Goal: Task Accomplishment & Management: Manage account settings

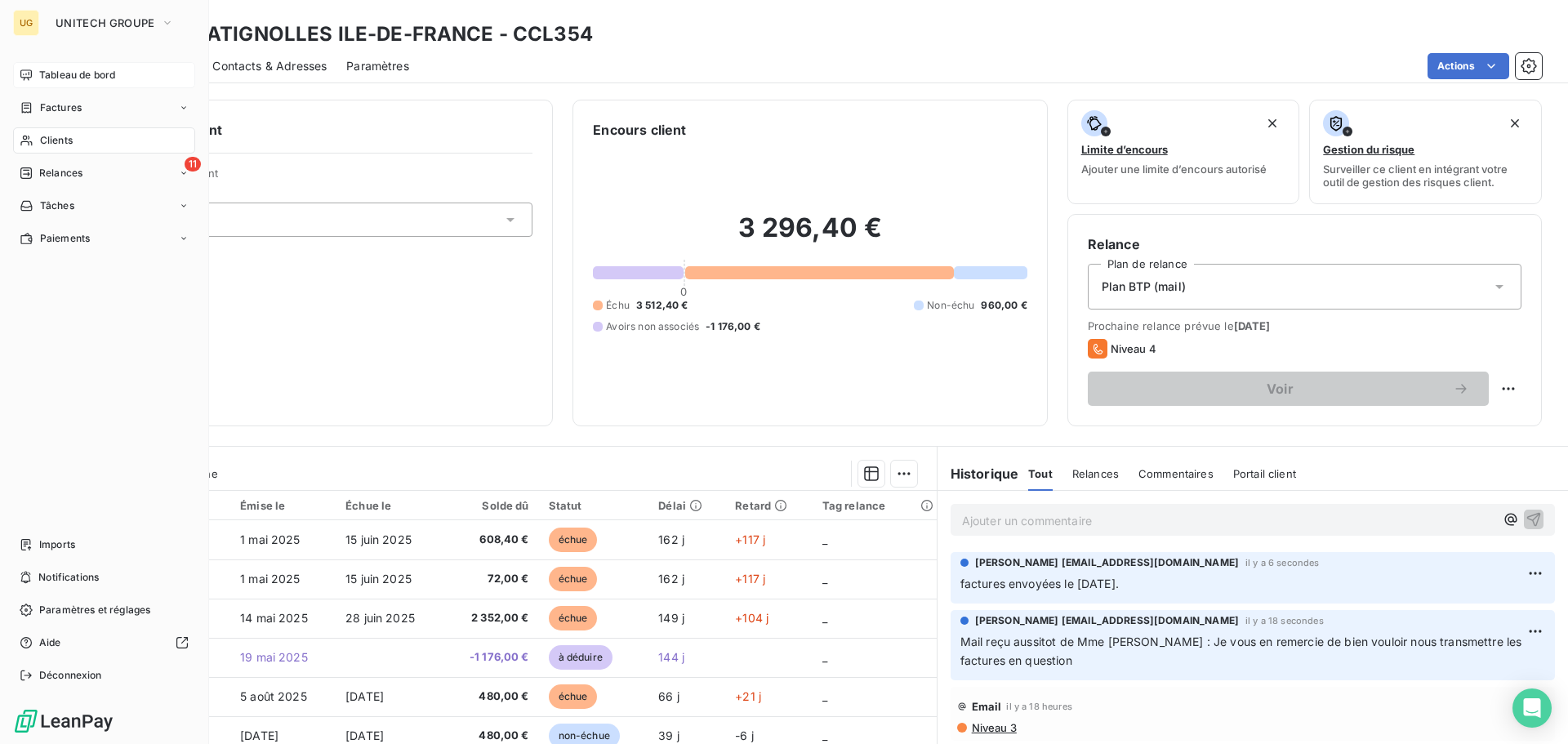
click at [53, 74] on span "Tableau de bord" at bounding box center [77, 75] width 76 height 15
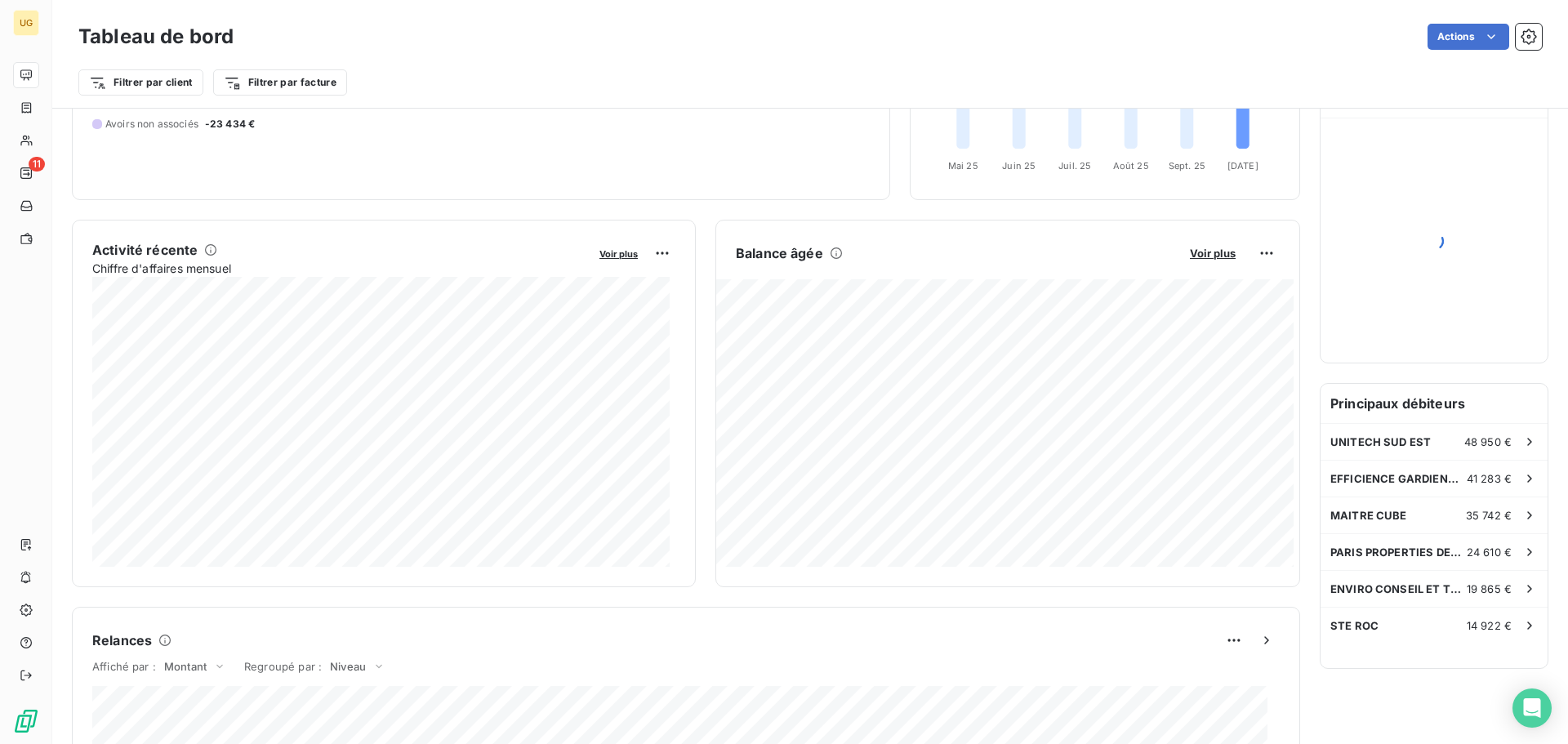
scroll to position [246, 0]
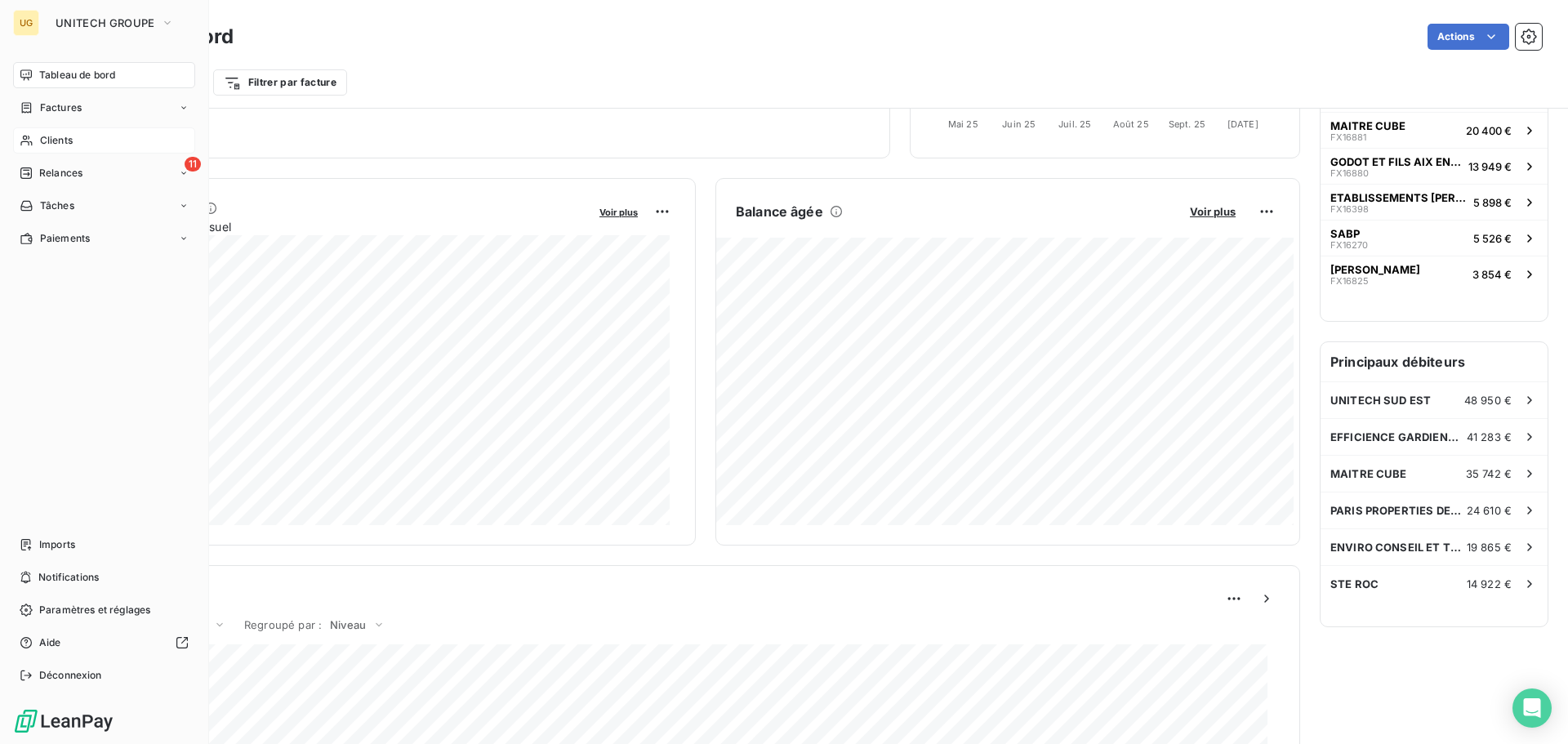
click at [49, 139] on span "Clients" at bounding box center [57, 140] width 33 height 15
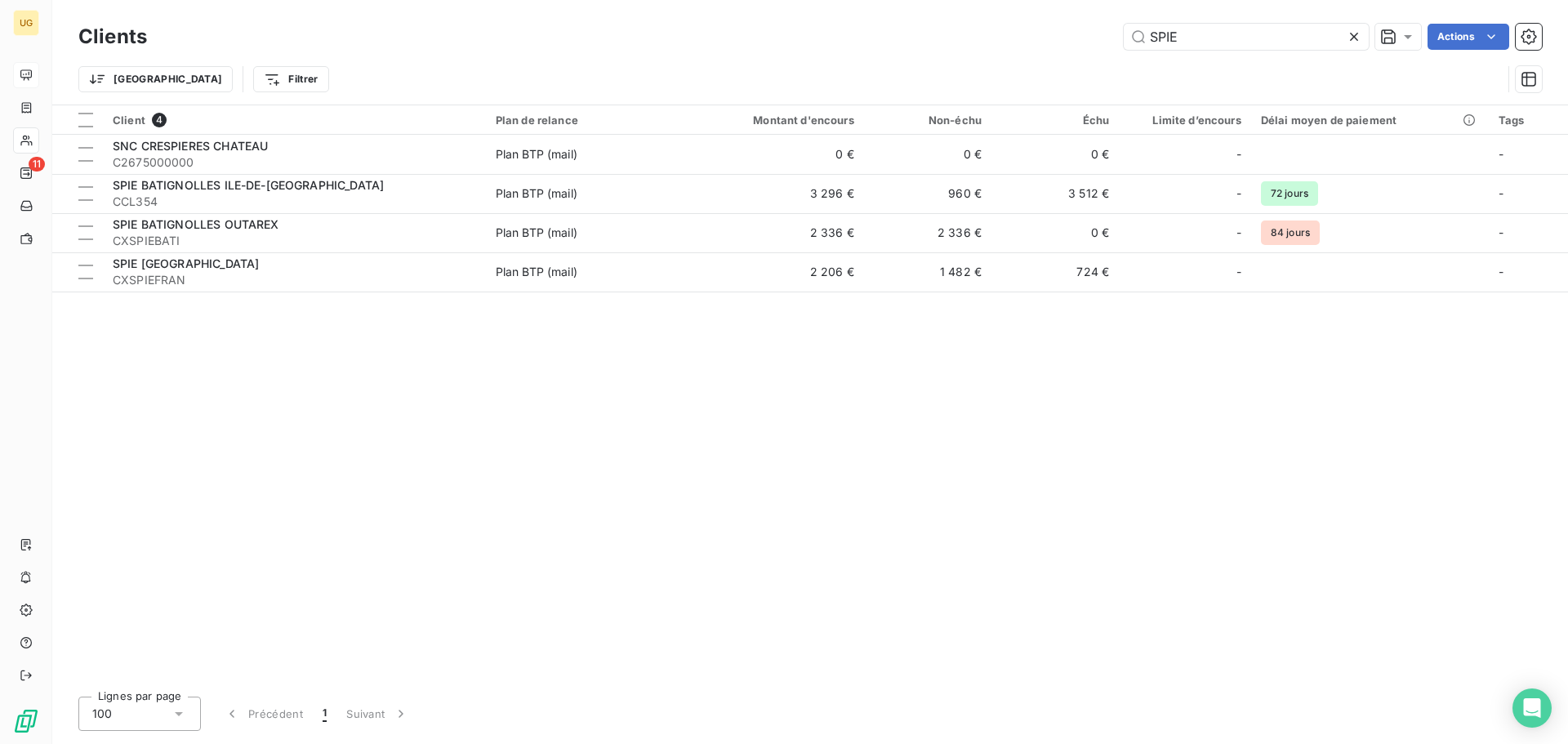
drag, startPoint x: 1184, startPoint y: 46, endPoint x: 1104, endPoint y: 46, distance: 80.0
click at [1104, 46] on div "SPIE Actions" at bounding box center [854, 37] width 1375 height 26
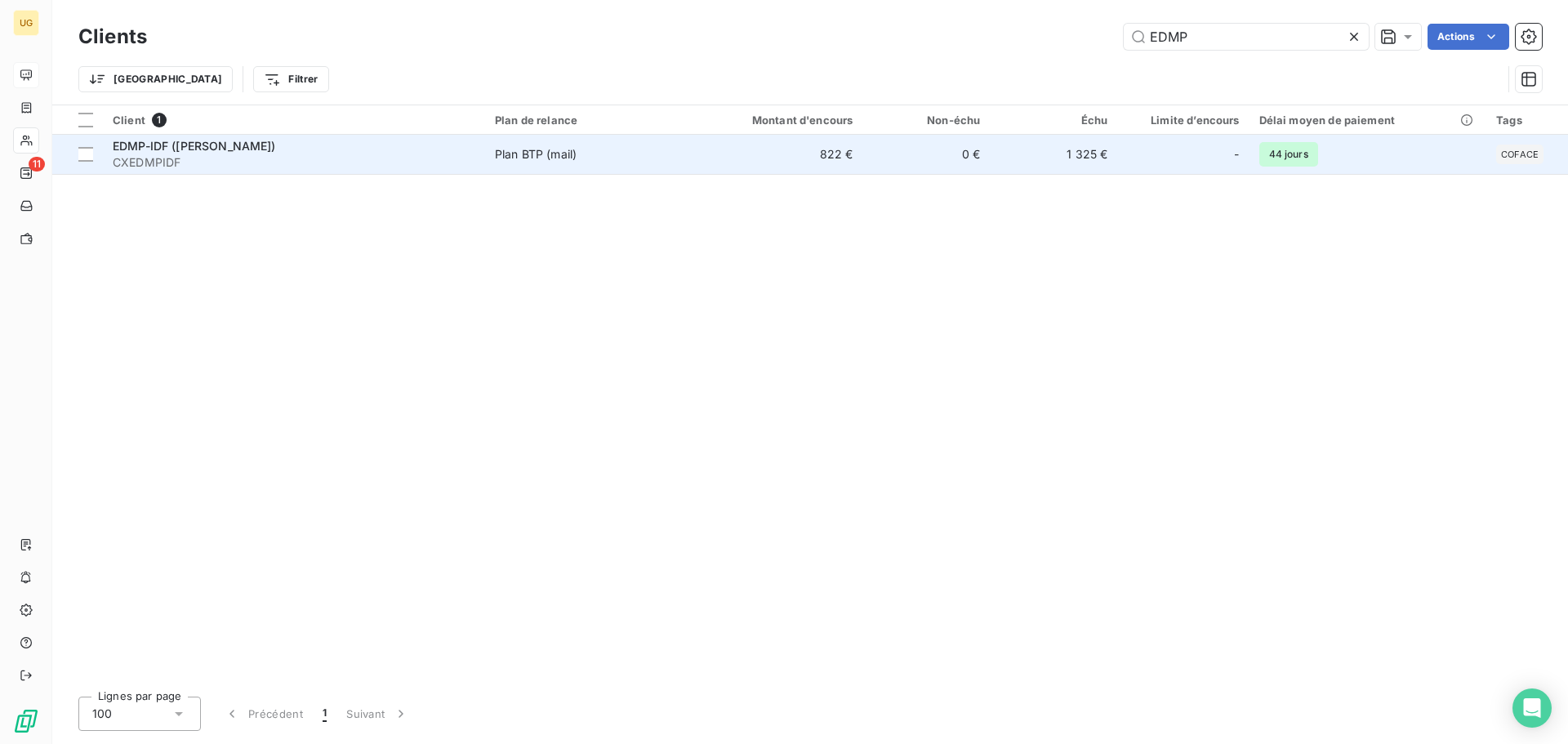
type input "EDMP"
click at [839, 157] on td "822 €" at bounding box center [777, 155] width 170 height 40
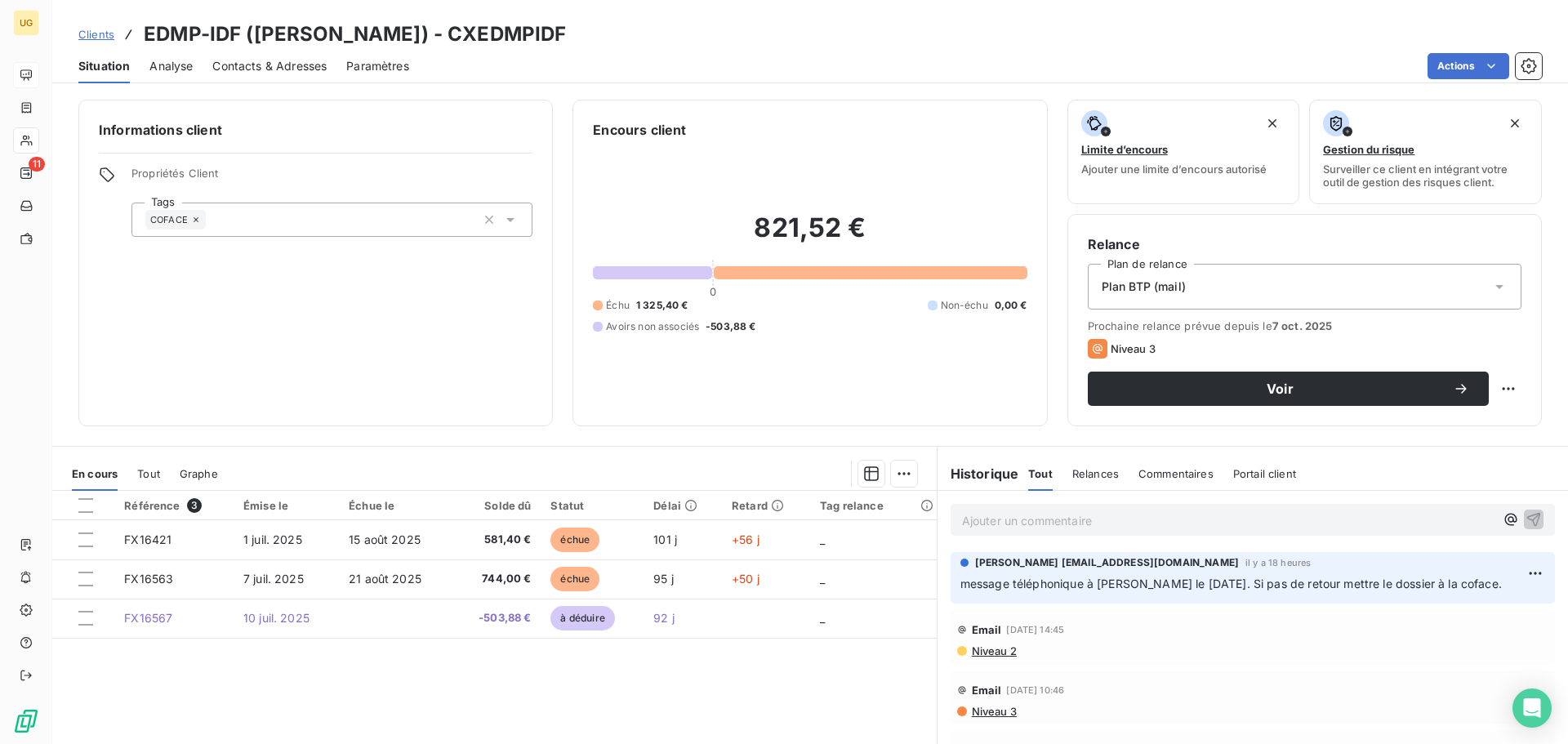
click at [1015, 523] on p "Ajouter un commentaire ﻿" at bounding box center [1228, 521] width 532 height 21
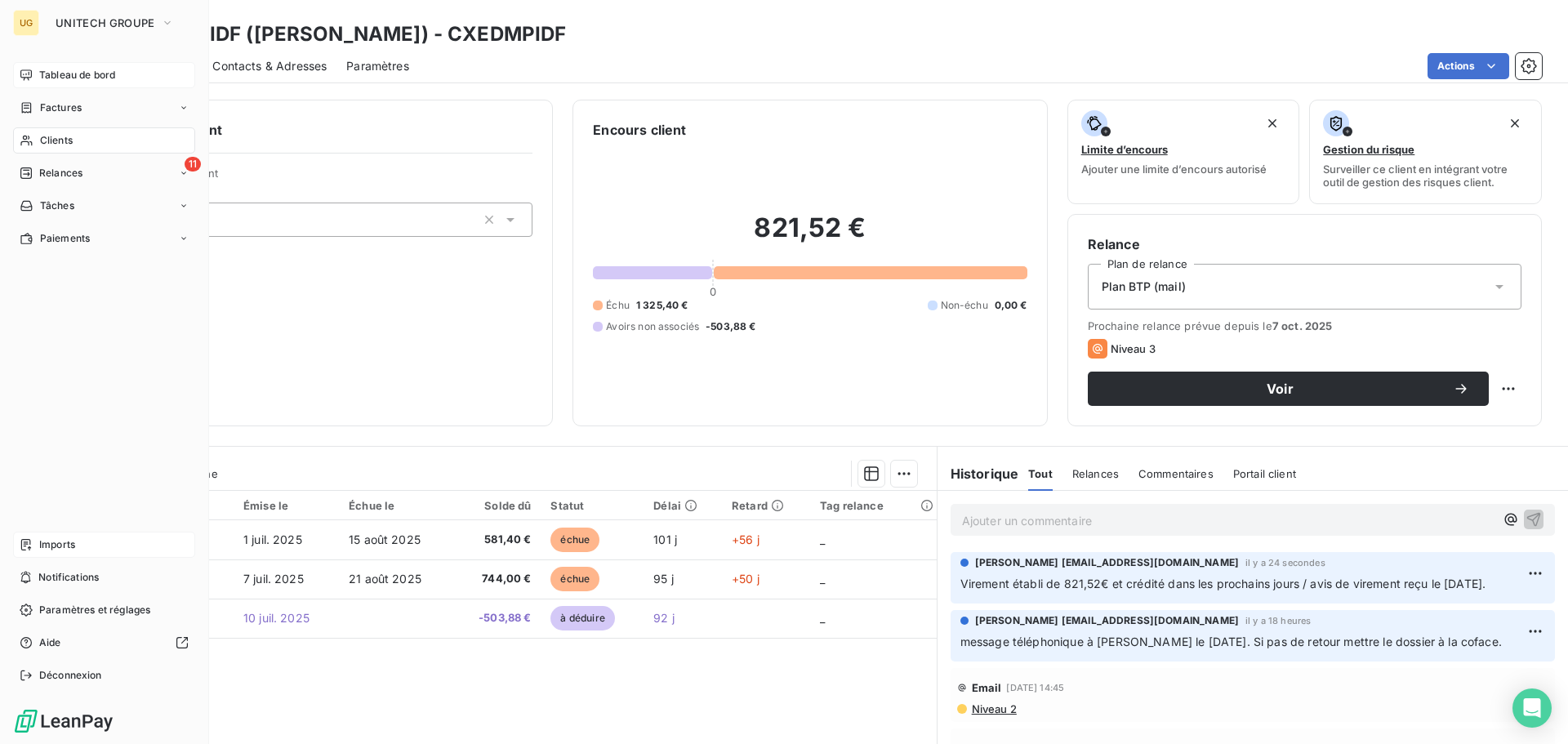
click at [59, 546] on span "Imports" at bounding box center [58, 544] width 36 height 15
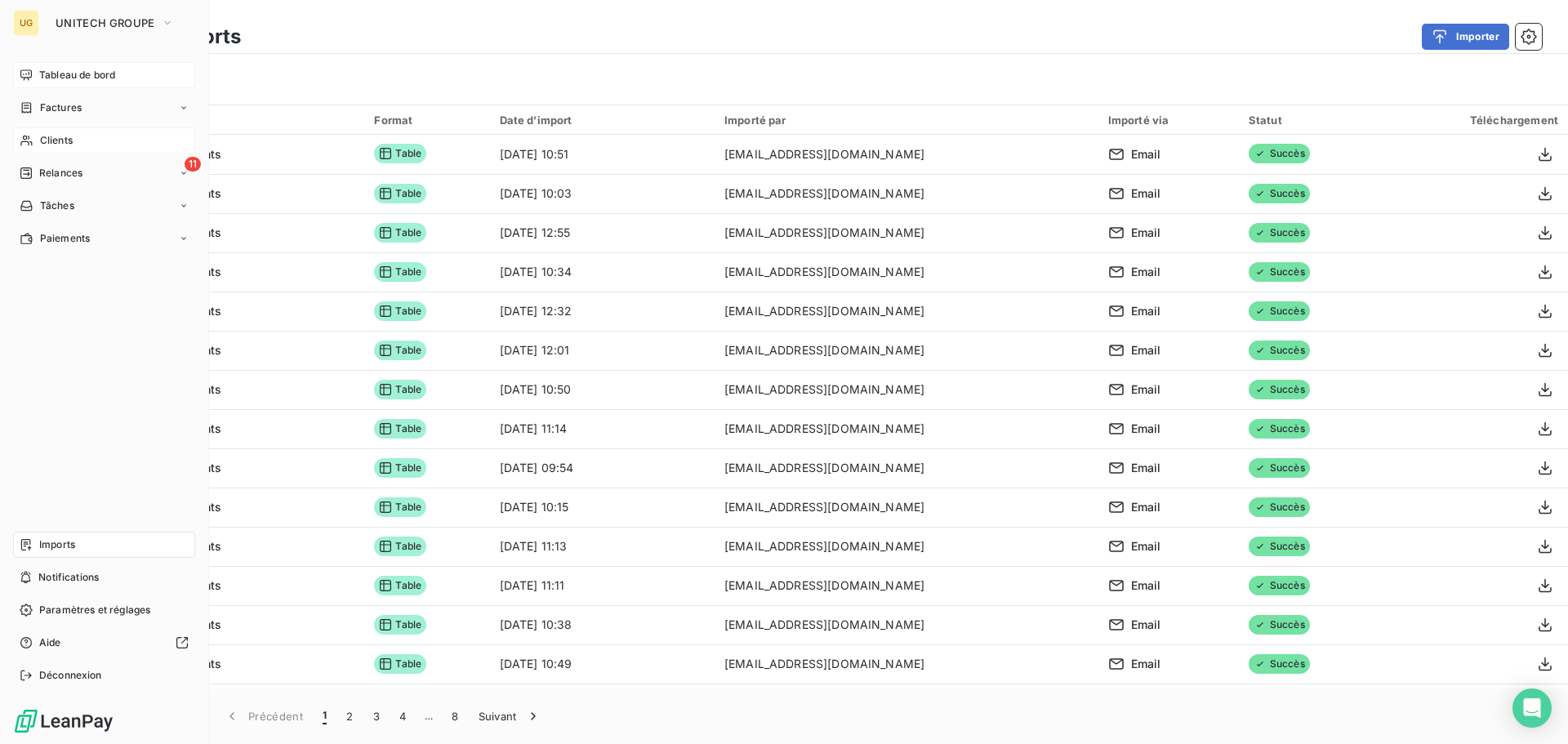
click at [57, 77] on span "Tableau de bord" at bounding box center [77, 75] width 76 height 15
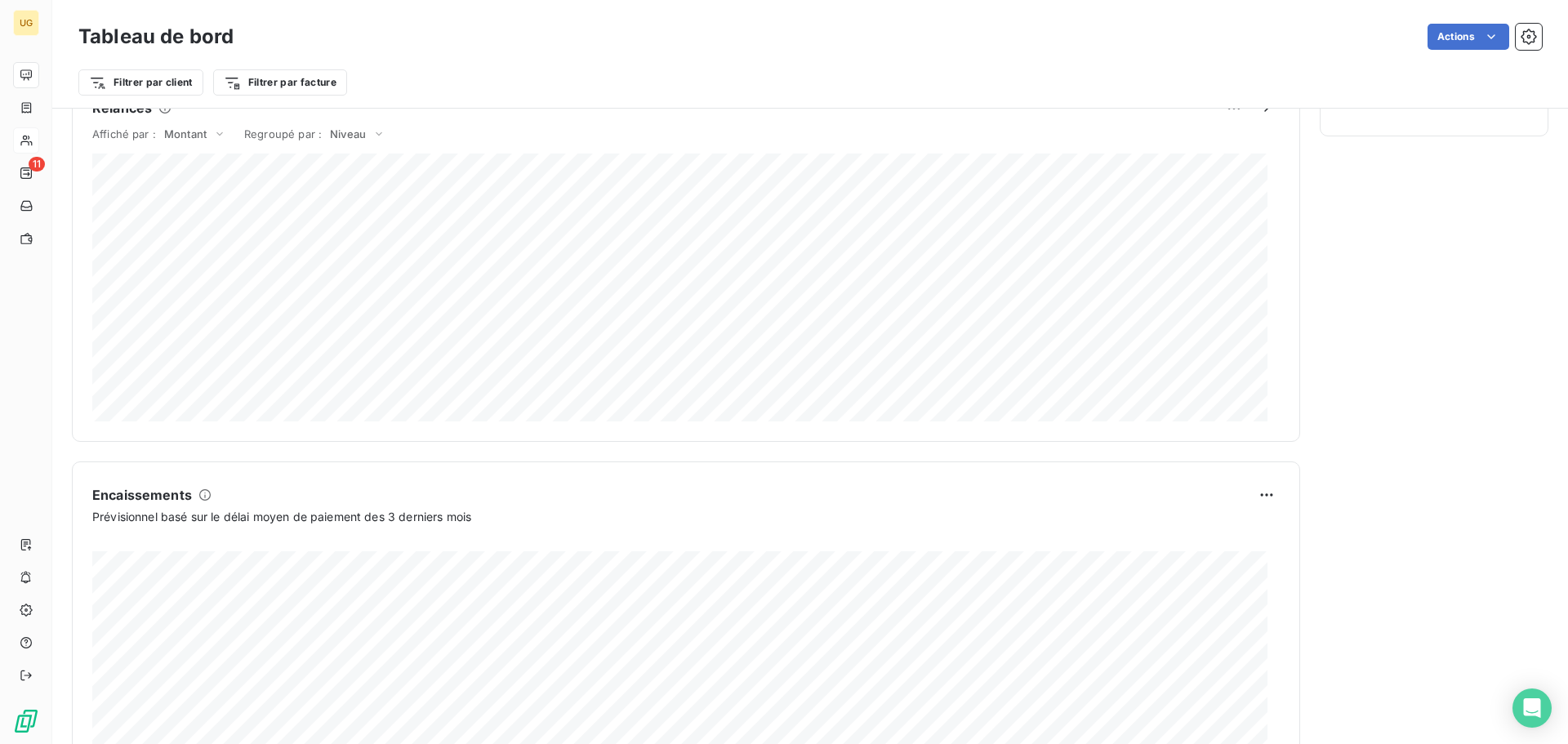
scroll to position [848, 0]
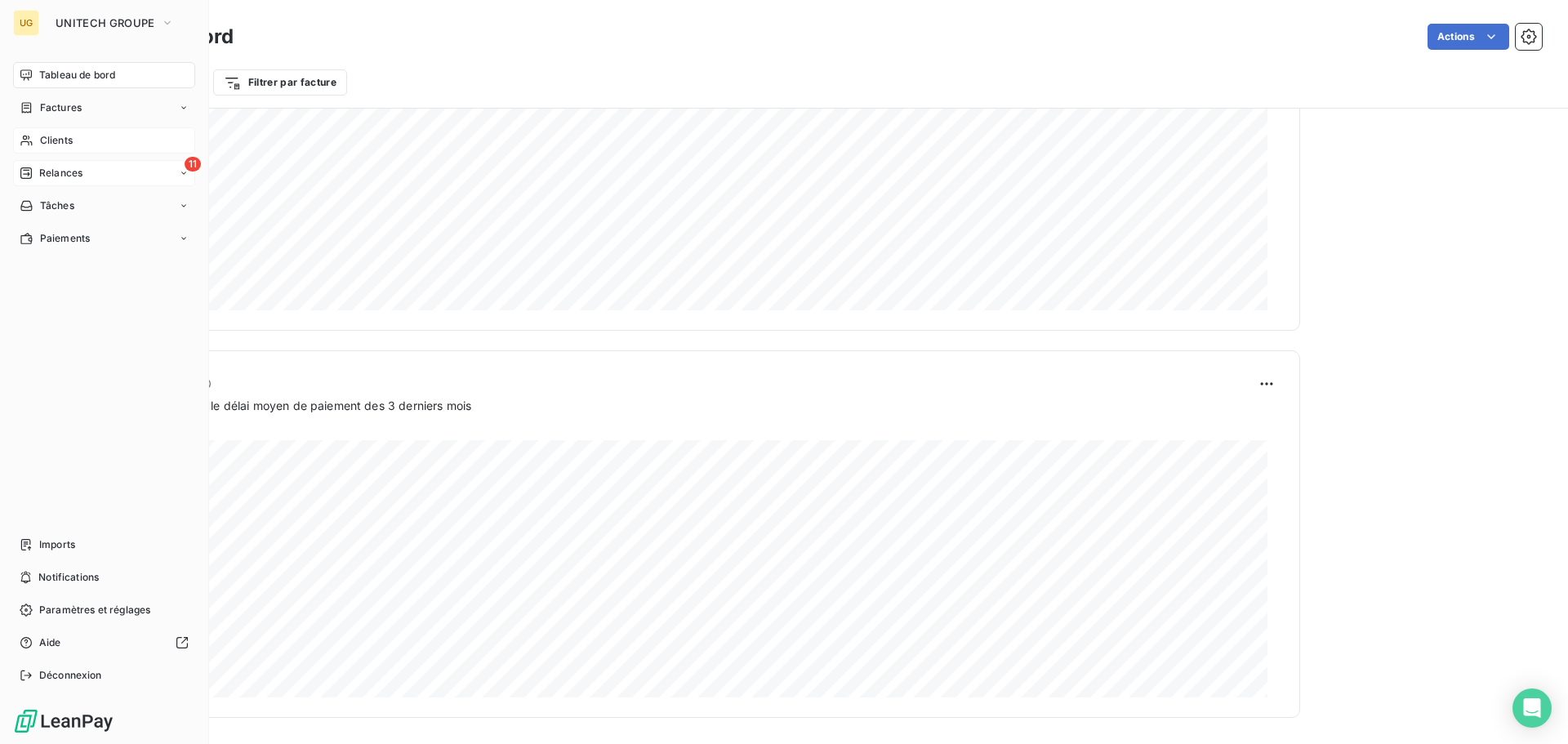
click at [40, 177] on span "Relances" at bounding box center [61, 173] width 43 height 15
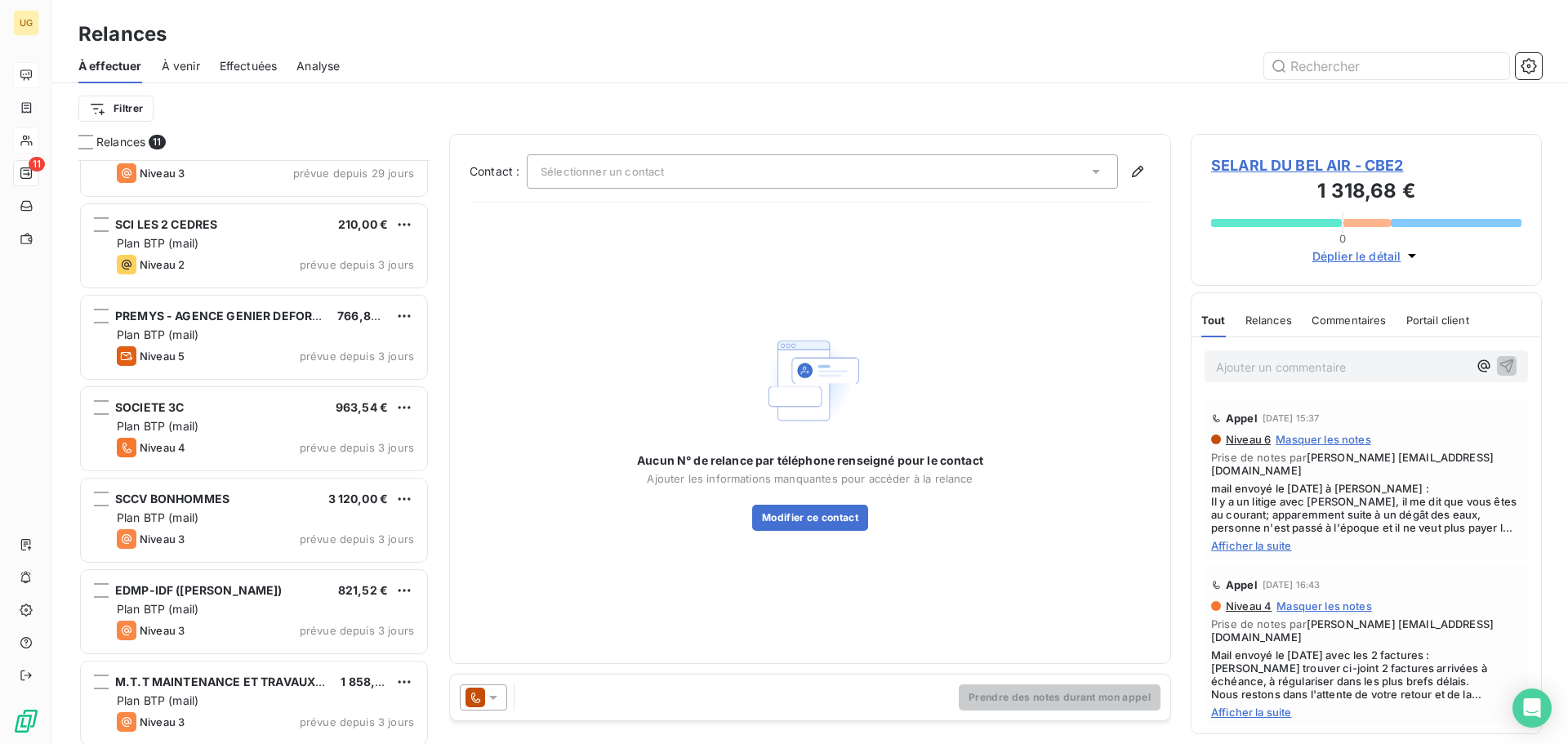
scroll to position [423, 0]
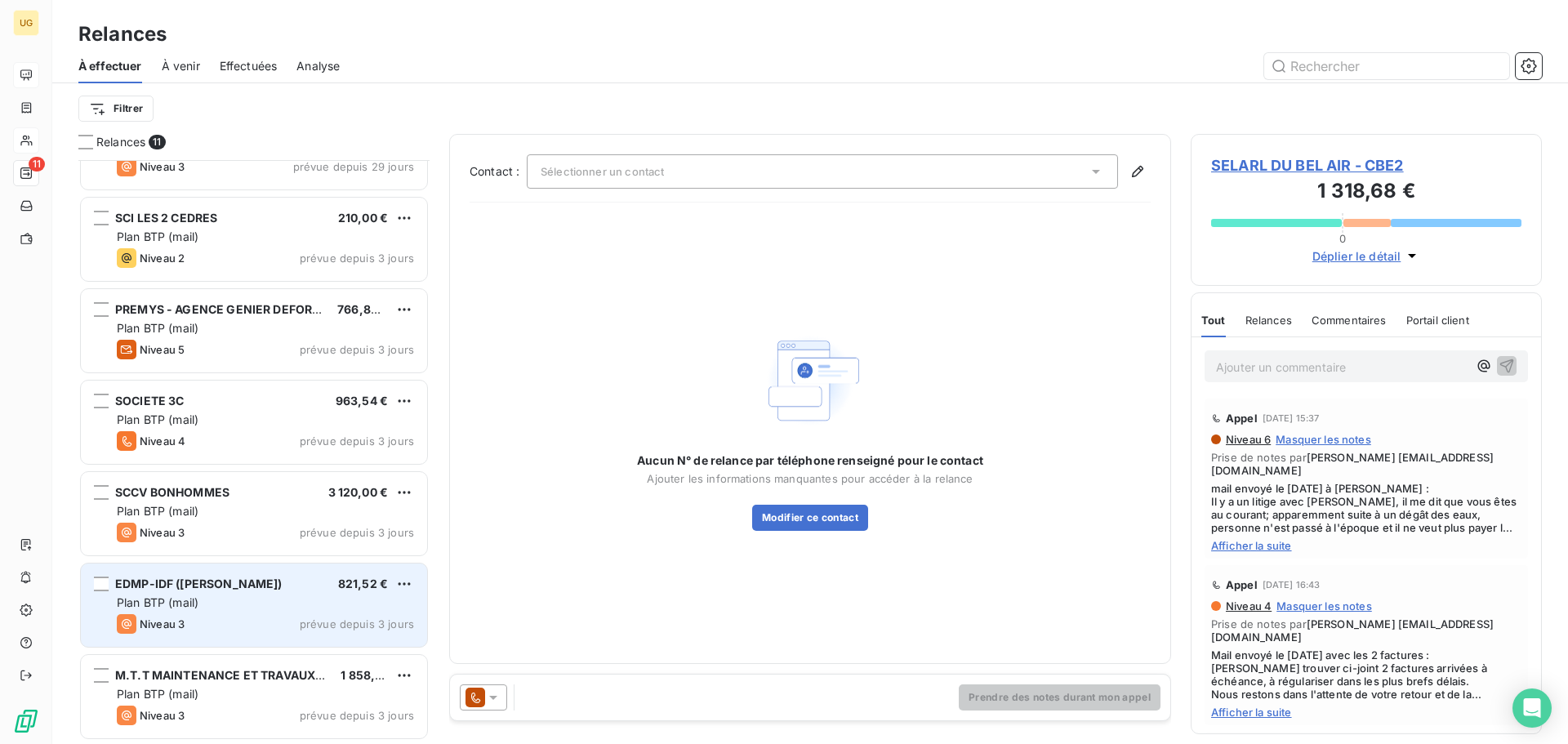
click at [258, 590] on span "EDMP-IDF ([PERSON_NAME])" at bounding box center [199, 583] width 168 height 14
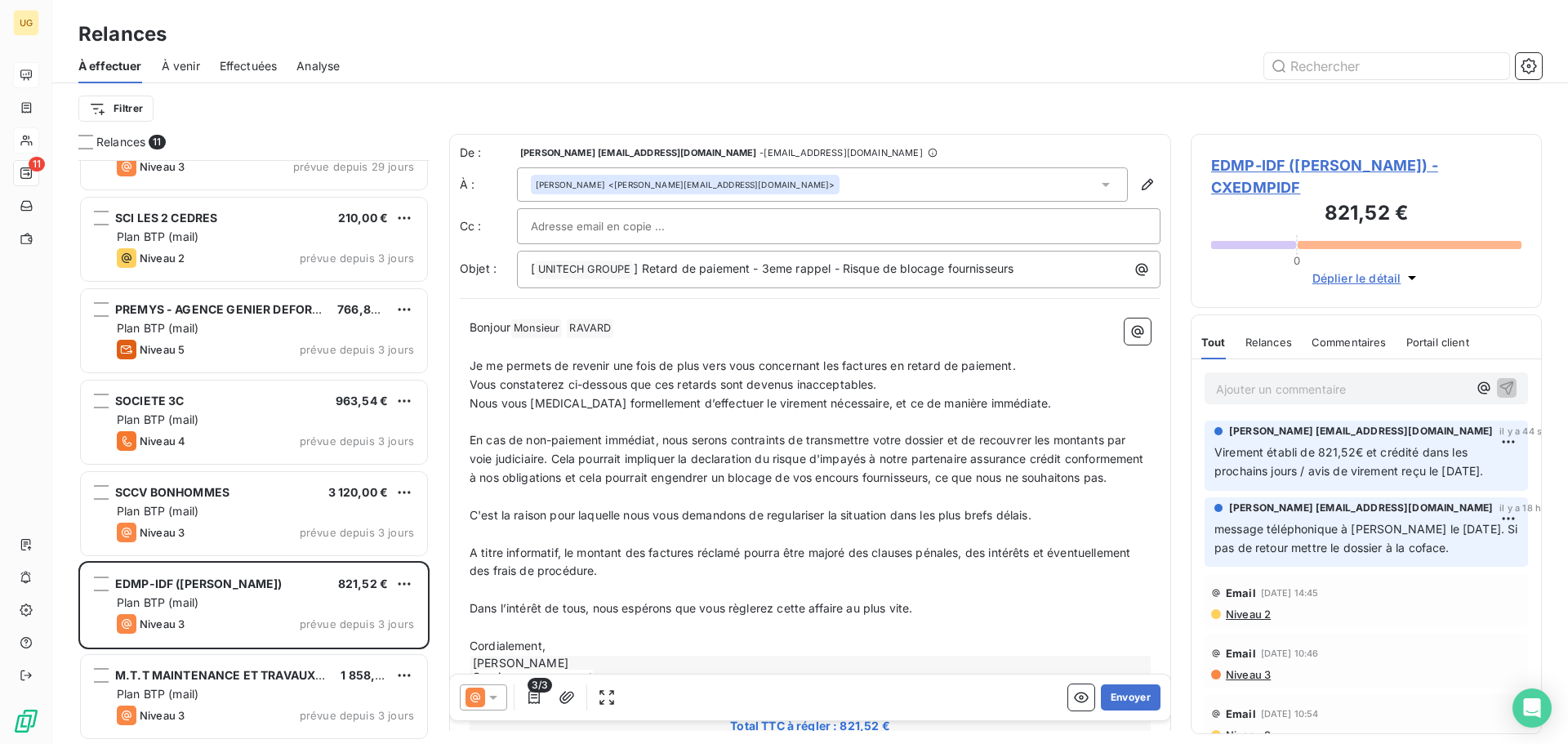
scroll to position [572, 339]
click at [492, 700] on icon at bounding box center [493, 697] width 16 height 16
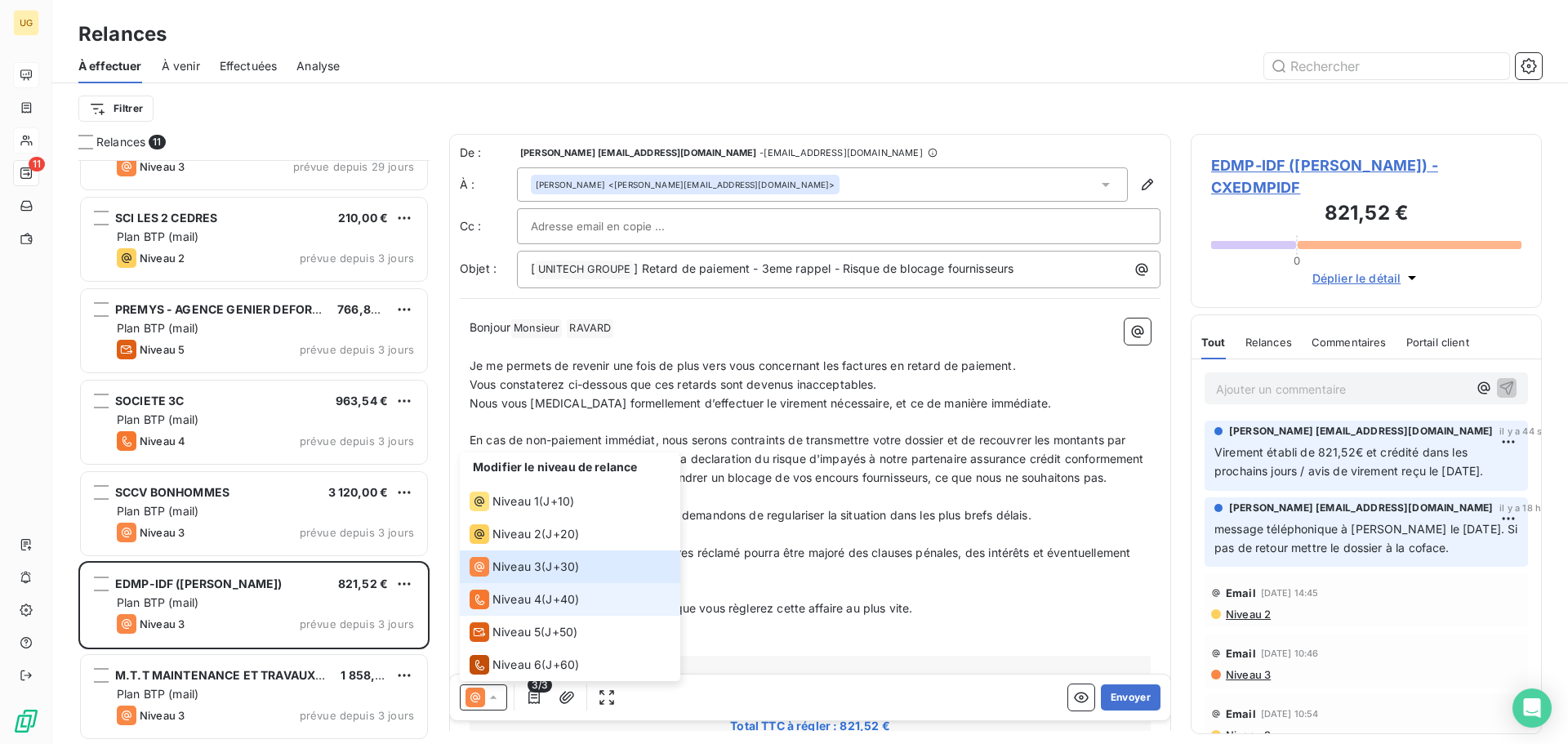
click at [519, 597] on span "Niveau 4" at bounding box center [517, 600] width 49 height 16
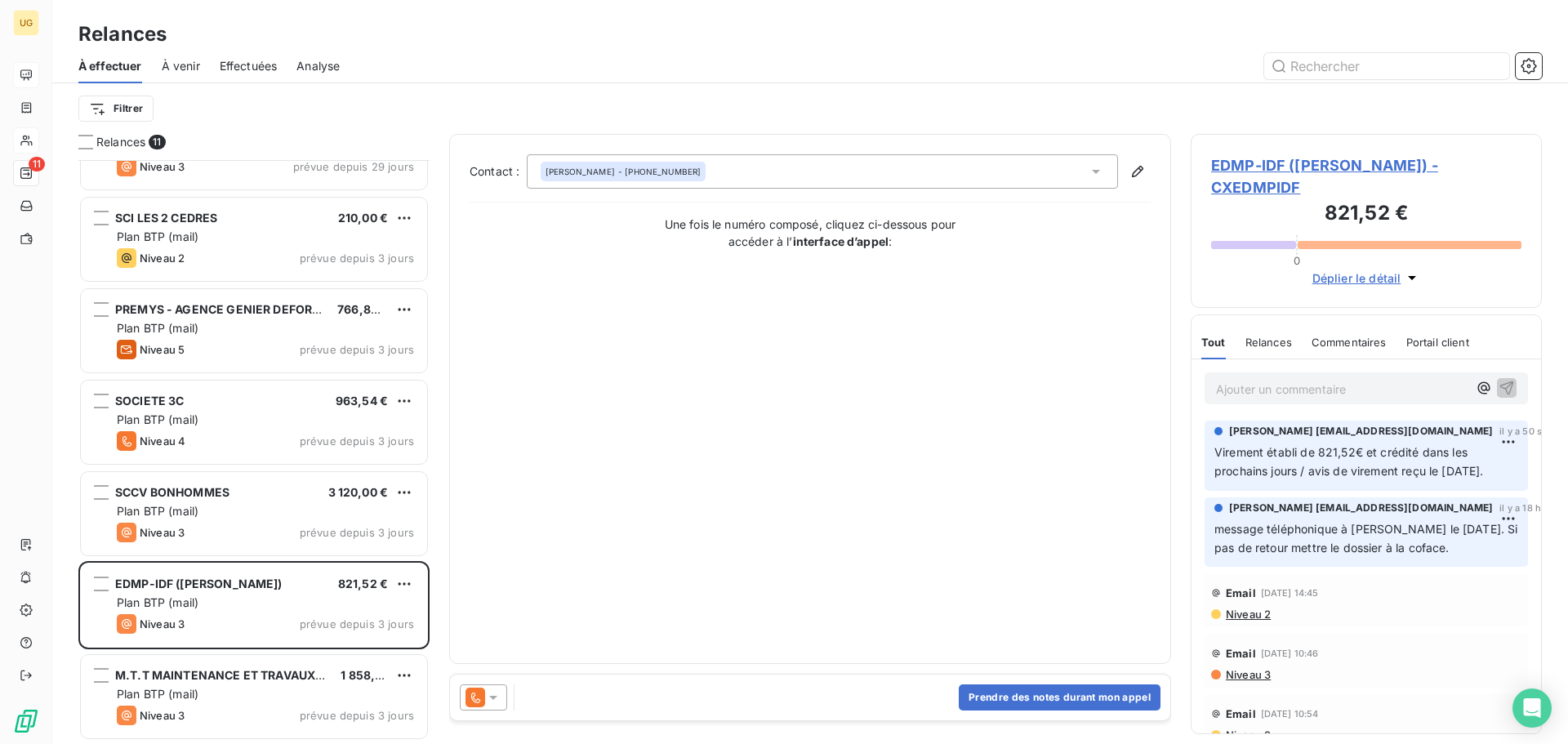
drag, startPoint x: 1217, startPoint y: 453, endPoint x: 1304, endPoint y: 492, distance: 95.3
click at [1304, 481] on p "Virement établi de 821,52€ et crédité dans les prochains jours / avis de vireme…" at bounding box center [1366, 463] width 304 height 38
copy span "Virement établi de 821,52€ et crédité dans les prochains jours / avis de vireme…"
click at [999, 692] on button "Prendre des notes durant mon appel" at bounding box center [1060, 698] width 202 height 26
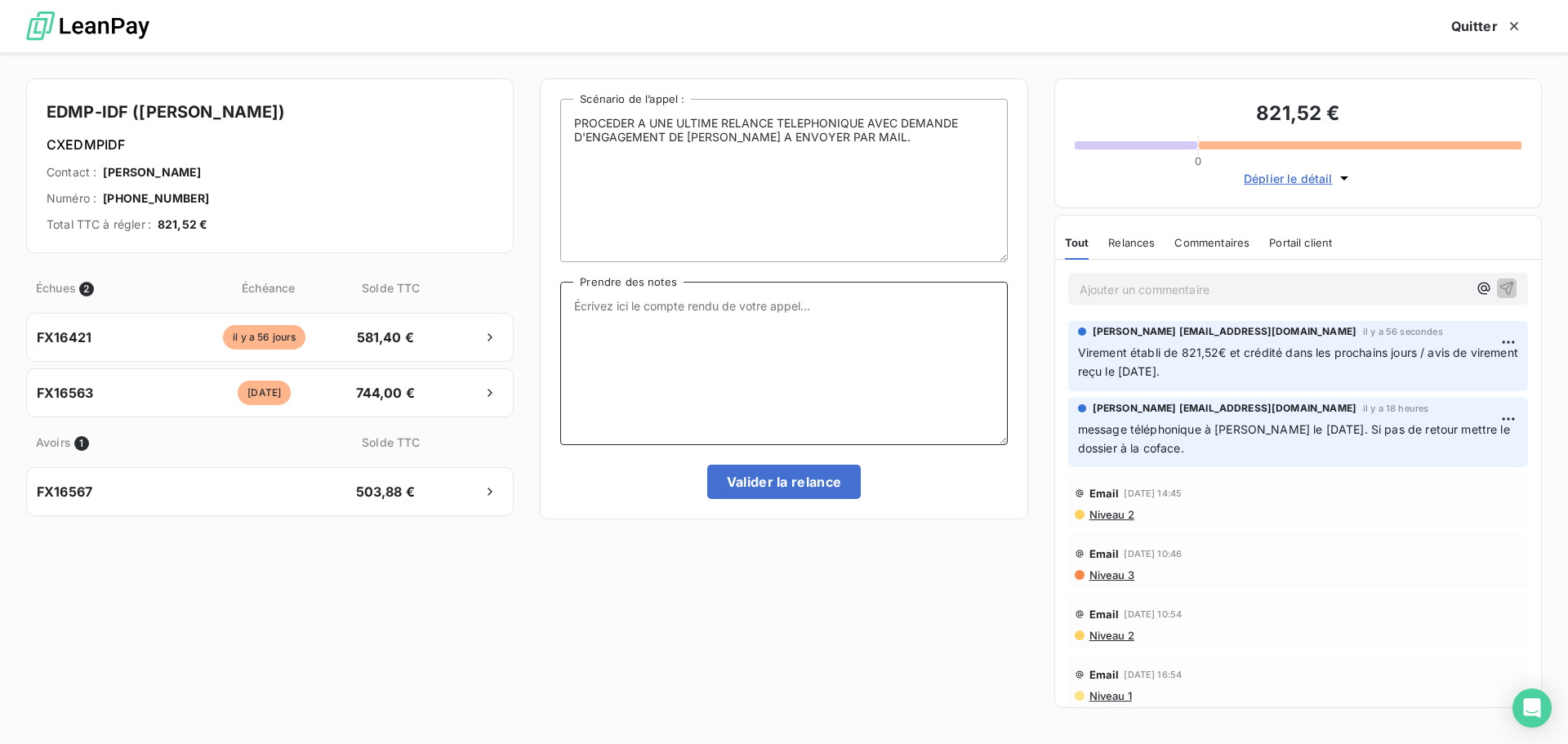
click at [621, 337] on textarea "Prendre des notes" at bounding box center [783, 364] width 446 height 163
paste textarea "Virement établi de 821,52€ et crédité dans les prochains jours / avis de vireme…"
type textarea "Virement établi de 821,52€ et crédité dans les prochains jours / avis de vireme…"
click at [763, 488] on button "Valider la relance" at bounding box center [784, 482] width 154 height 34
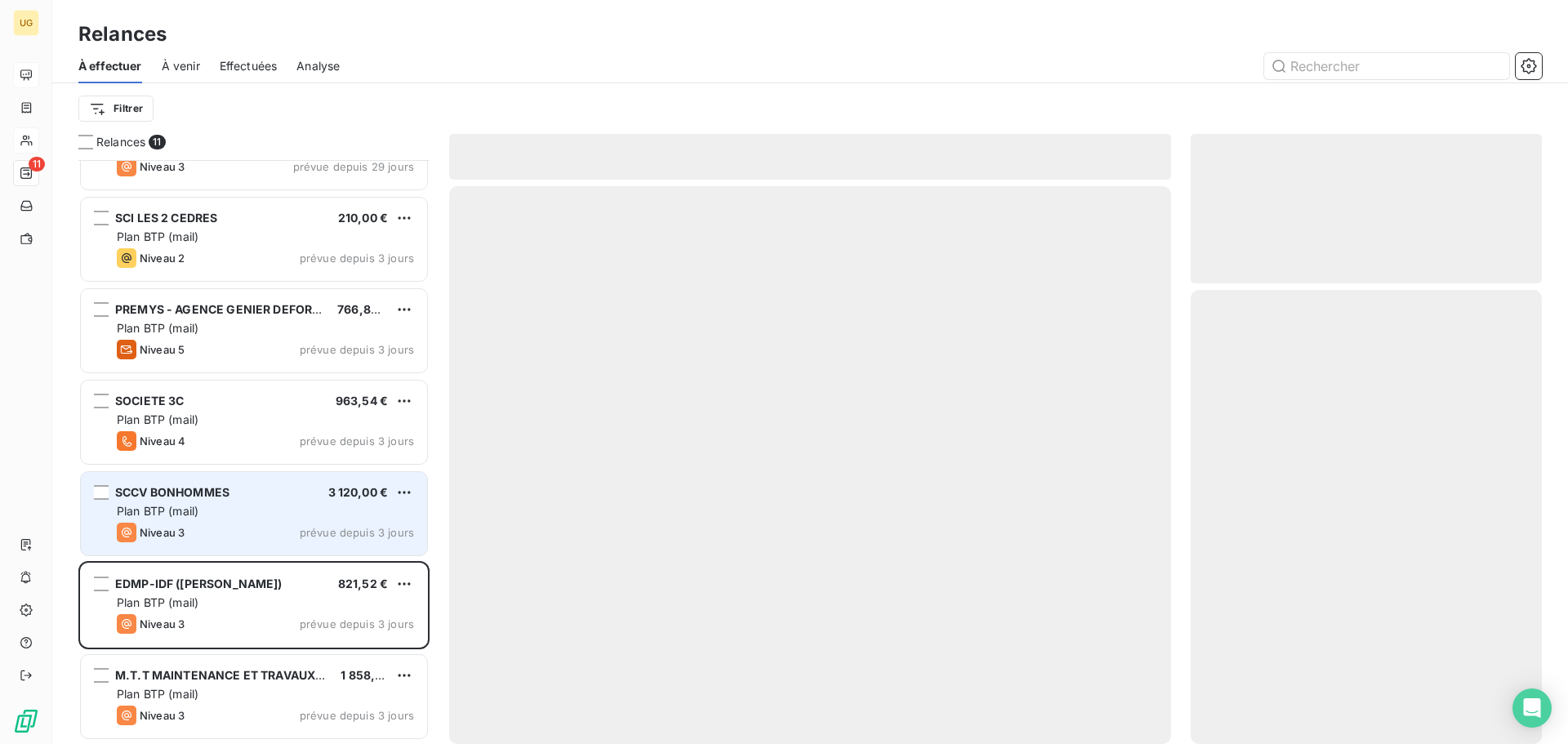
scroll to position [331, 0]
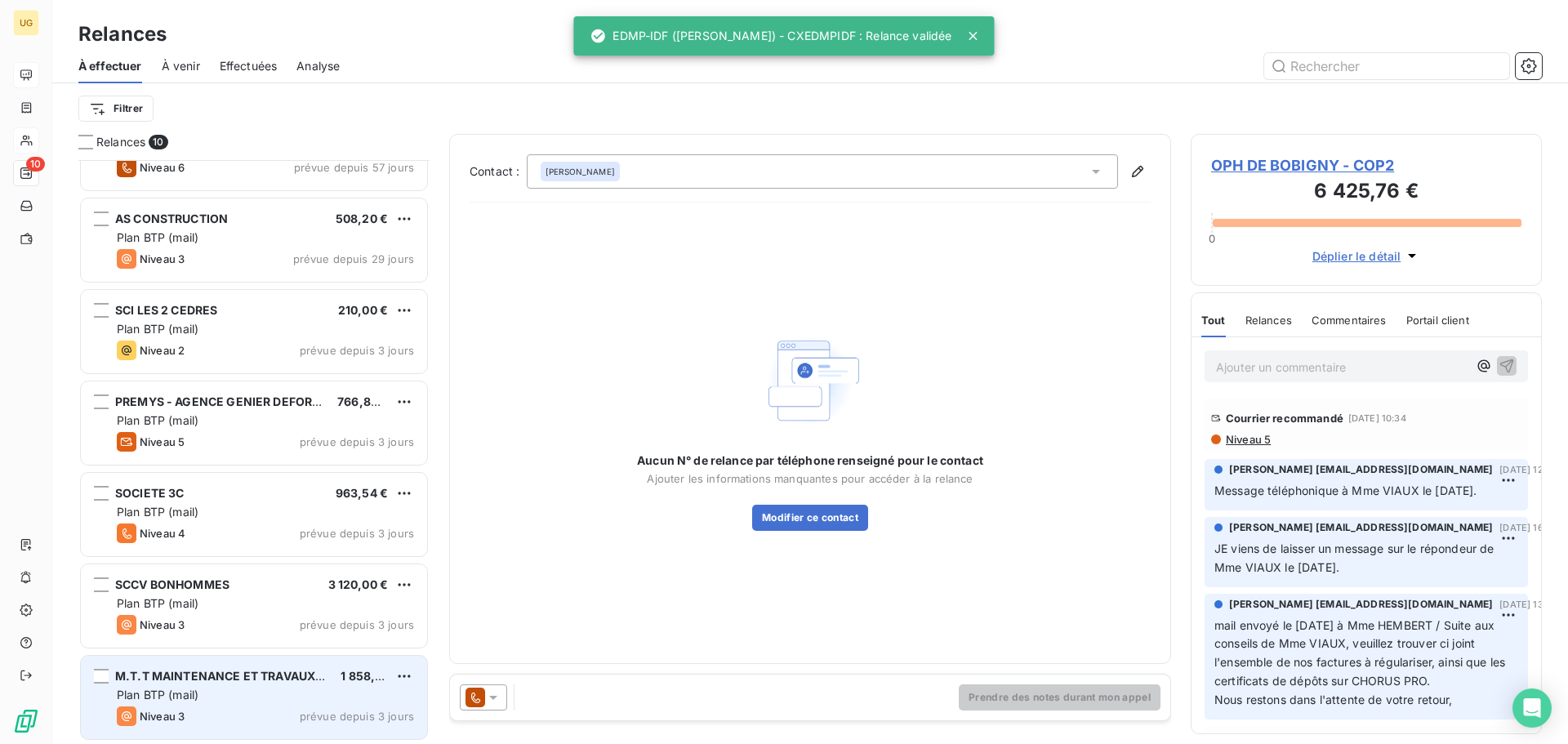
click at [235, 689] on div "Plan BTP (mail)" at bounding box center [266, 695] width 298 height 16
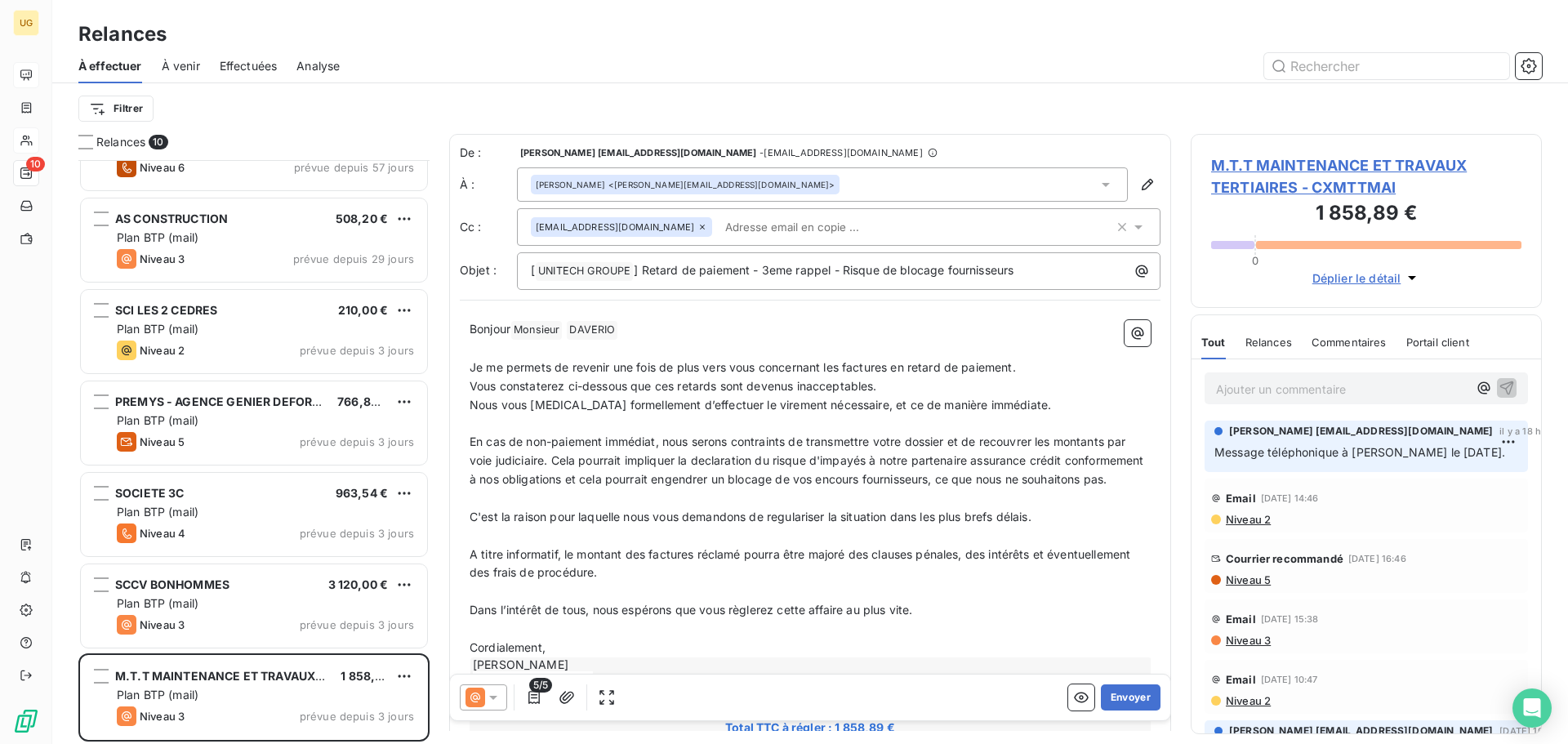
scroll to position [332, 0]
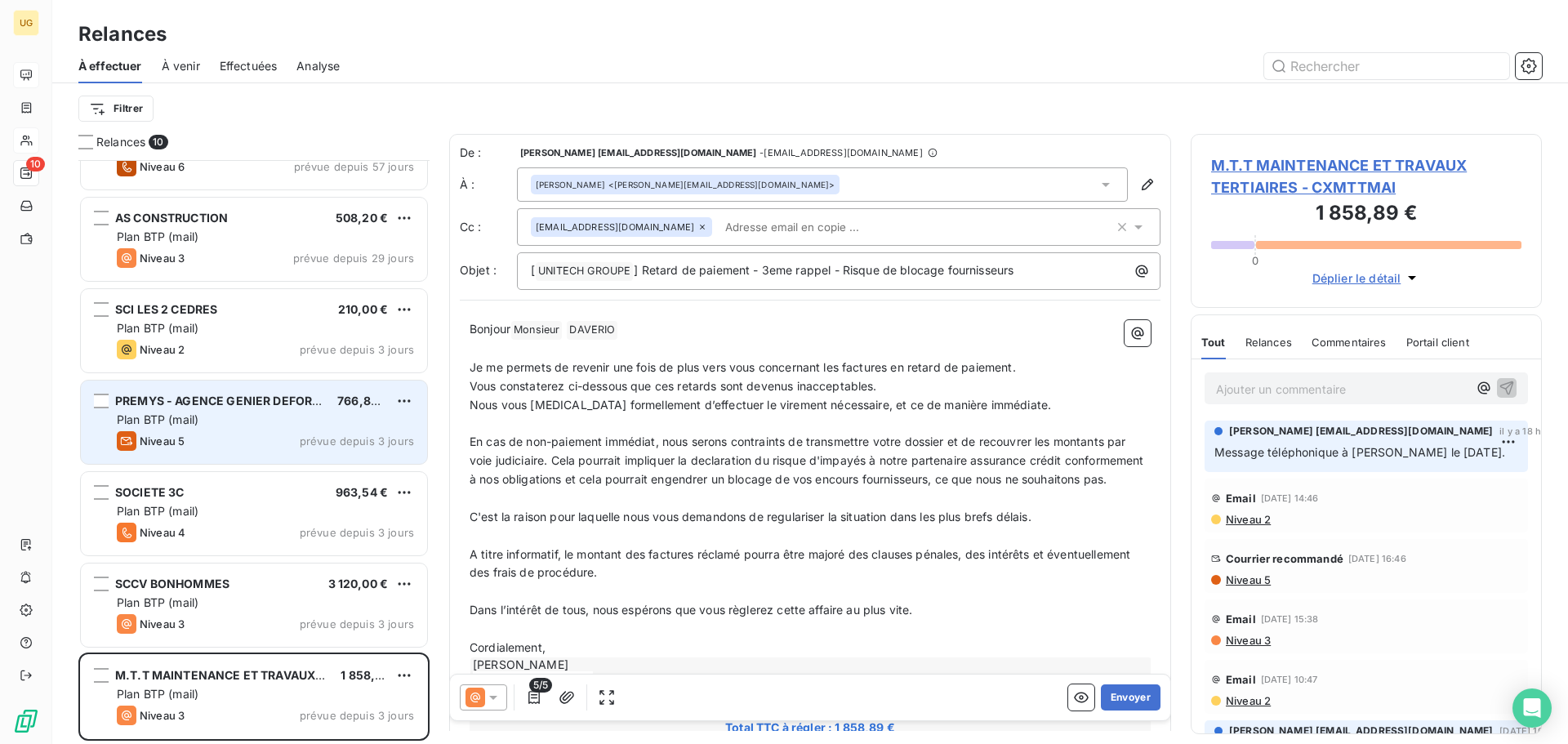
click at [235, 441] on div "Niveau 5 prévue depuis 3 jours" at bounding box center [266, 440] width 298 height 20
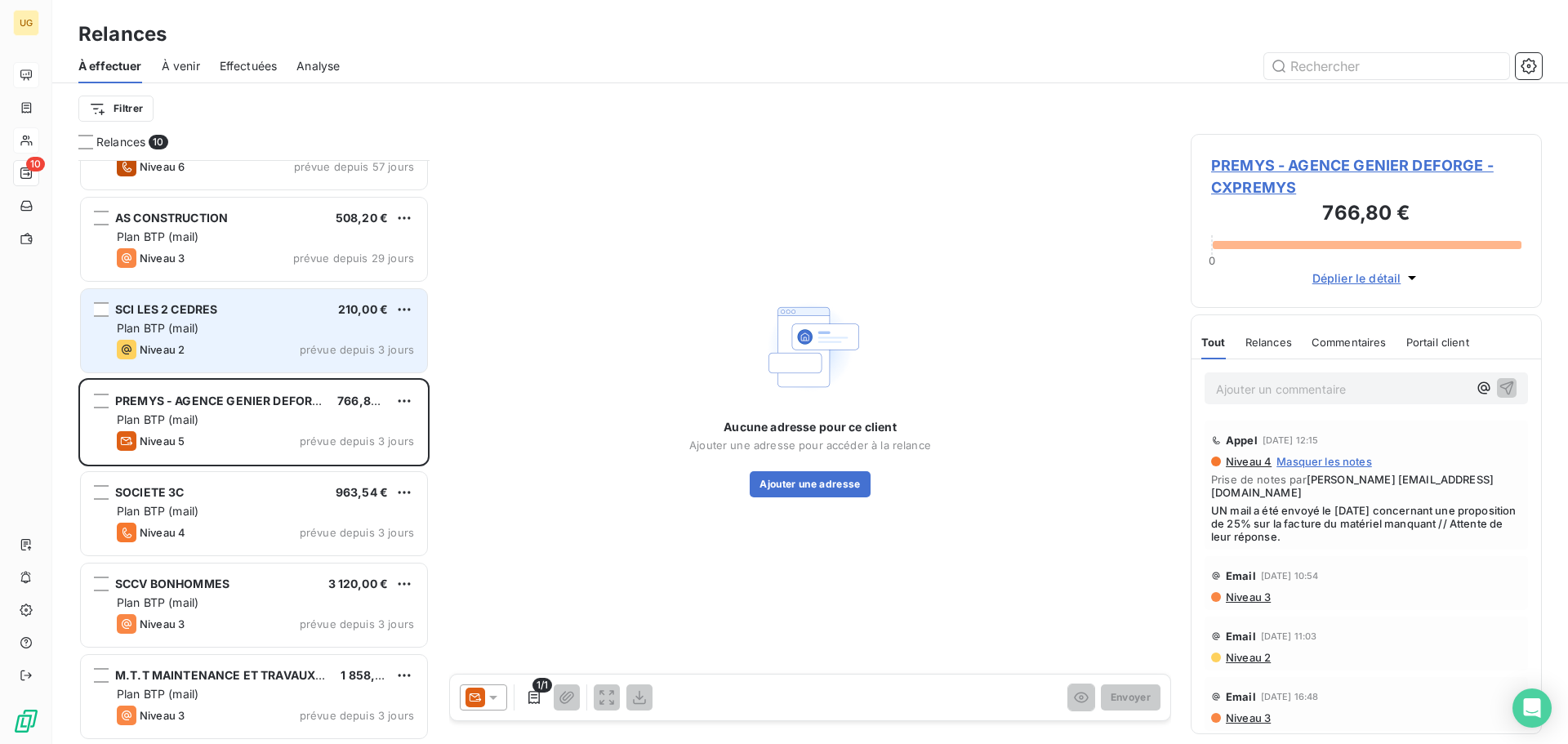
click at [212, 343] on div "Niveau 2 prévue depuis 3 jours" at bounding box center [266, 349] width 298 height 20
